Goal: Task Accomplishment & Management: Use online tool/utility

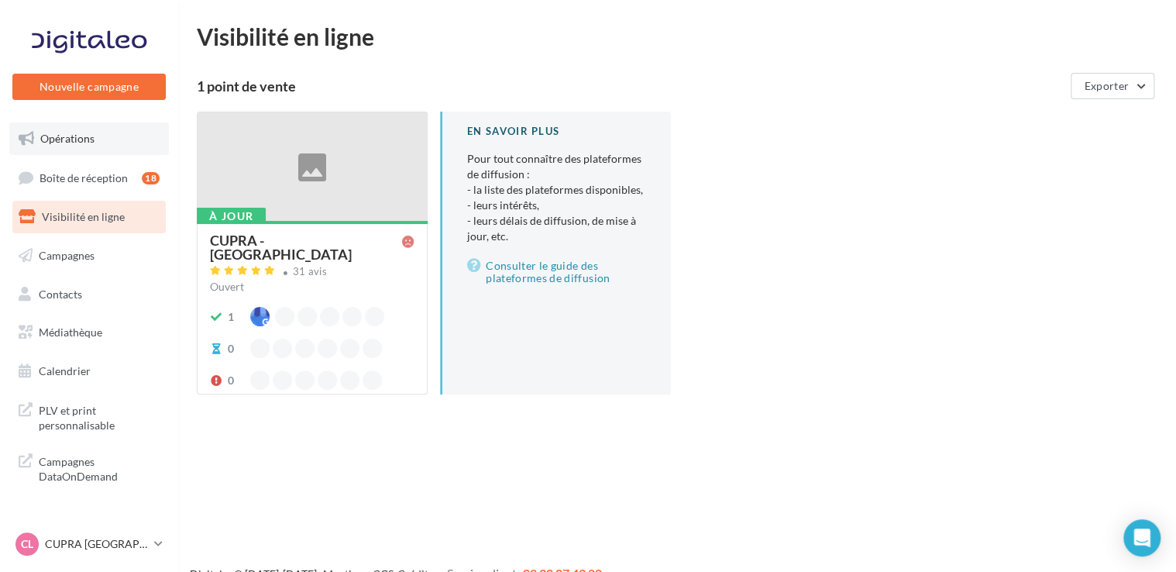
click at [92, 136] on span "Opérations" at bounding box center [67, 138] width 54 height 13
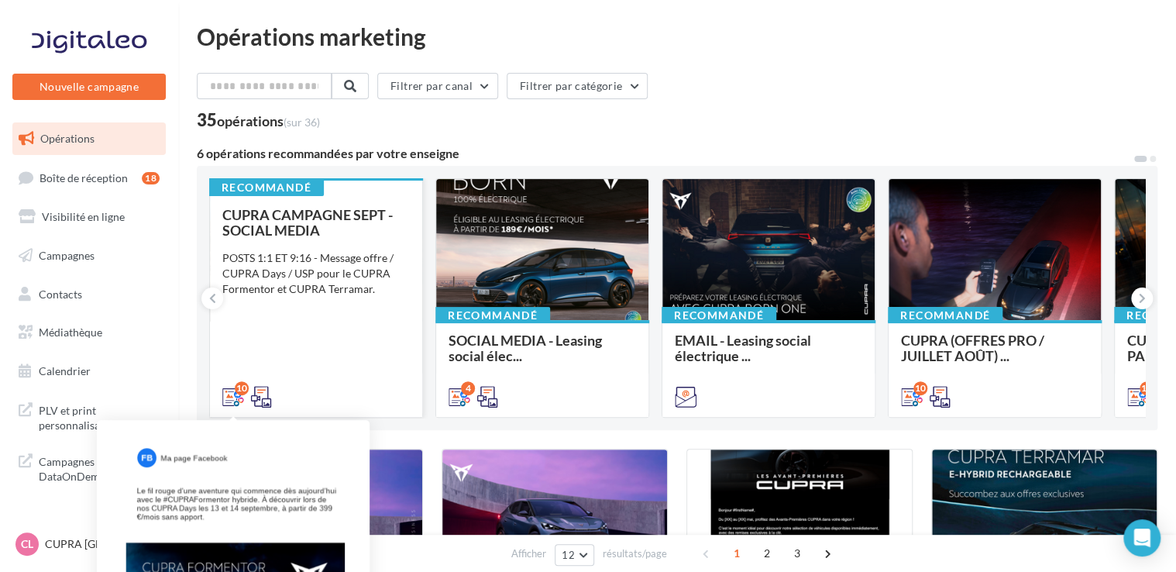
click at [238, 392] on div "10" at bounding box center [242, 388] width 14 height 14
